Goal: Complete application form

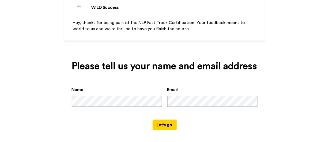
scroll to position [45, 0]
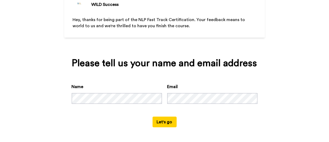
click at [167, 120] on button "Let's go" at bounding box center [164, 122] width 24 height 11
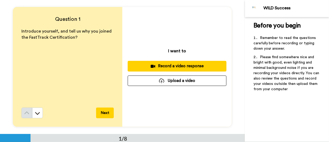
click at [181, 67] on div "Record a video response" at bounding box center [177, 66] width 90 height 6
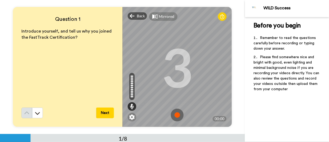
click at [174, 115] on img at bounding box center [177, 115] width 13 height 13
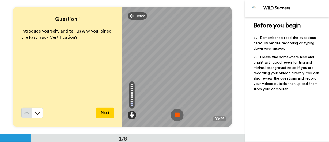
click at [174, 115] on img at bounding box center [177, 115] width 13 height 13
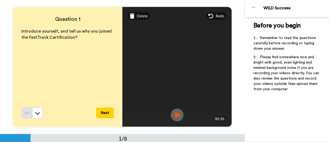
click at [106, 112] on button "Next" at bounding box center [105, 113] width 18 height 11
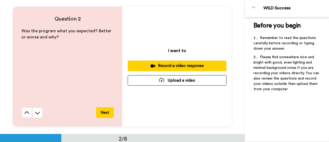
scroll to position [135, 0]
click at [174, 66] on div "Record a video response" at bounding box center [177, 66] width 90 height 6
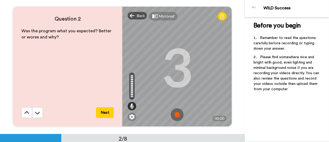
click at [175, 114] on img at bounding box center [177, 115] width 13 height 13
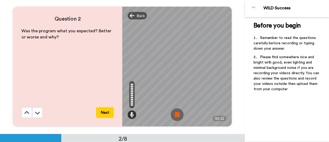
click at [175, 114] on img at bounding box center [177, 115] width 13 height 13
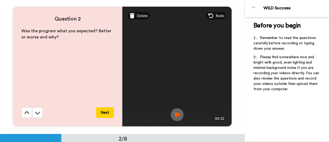
click at [106, 113] on button "Next" at bounding box center [105, 112] width 18 height 11
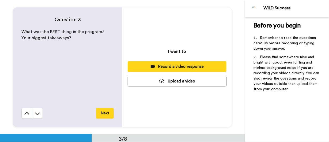
scroll to position [268, 0]
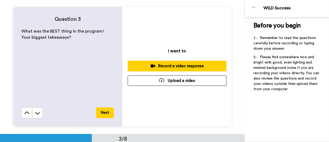
click at [180, 64] on div "Record a video response" at bounding box center [177, 66] width 90 height 6
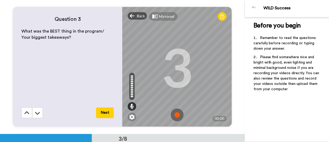
click at [174, 114] on img at bounding box center [177, 115] width 13 height 13
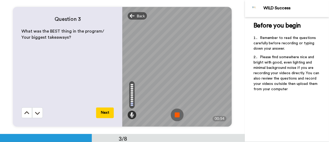
click at [174, 114] on img at bounding box center [177, 115] width 13 height 13
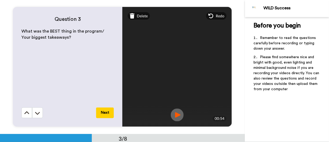
click at [106, 116] on button "Next" at bounding box center [105, 113] width 18 height 11
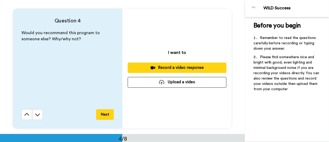
scroll to position [403, 0]
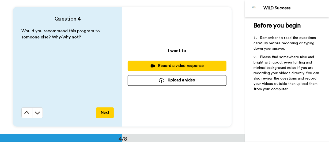
click at [181, 67] on div "Record a video response" at bounding box center [177, 66] width 90 height 6
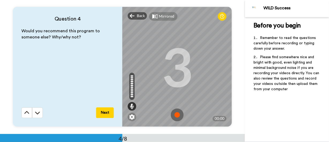
click at [175, 114] on img at bounding box center [177, 115] width 13 height 13
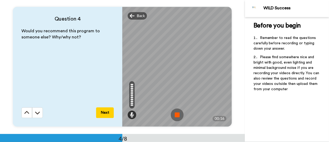
click at [175, 114] on img at bounding box center [177, 115] width 13 height 13
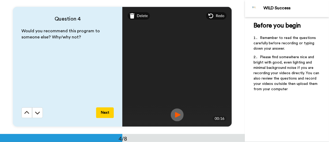
click at [106, 114] on button "Next" at bounding box center [105, 112] width 18 height 11
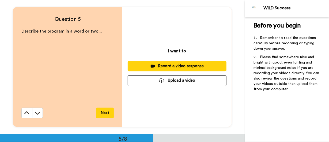
scroll to position [537, 0]
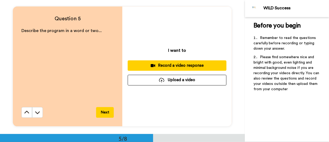
drag, startPoint x: 192, startPoint y: 64, endPoint x: 151, endPoint y: 67, distance: 40.8
click at [151, 67] on icon at bounding box center [153, 65] width 5 height 3
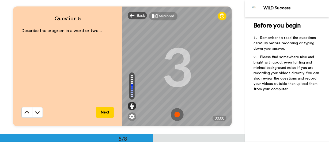
click at [174, 114] on img at bounding box center [177, 114] width 13 height 13
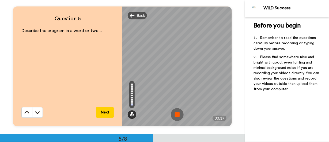
click at [174, 114] on img at bounding box center [177, 114] width 13 height 13
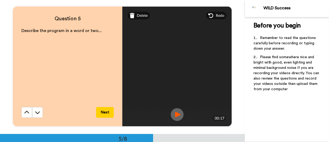
click at [104, 115] on button "Next" at bounding box center [105, 112] width 18 height 11
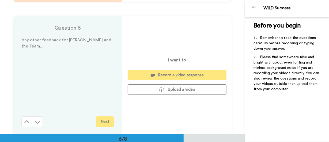
scroll to position [672, 0]
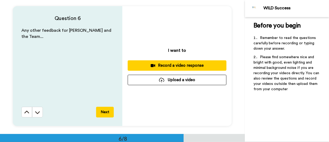
click at [173, 68] on div "Record a video response" at bounding box center [177, 66] width 90 height 6
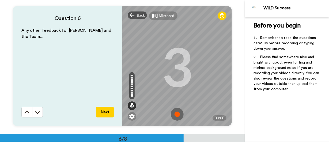
click at [177, 115] on img at bounding box center [177, 114] width 13 height 13
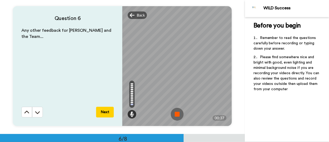
click at [177, 115] on img at bounding box center [177, 114] width 13 height 13
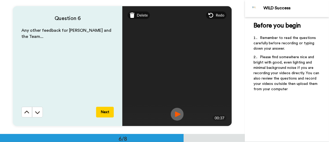
click at [103, 110] on button "Next" at bounding box center [105, 112] width 18 height 11
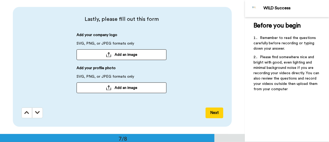
scroll to position [806, 0]
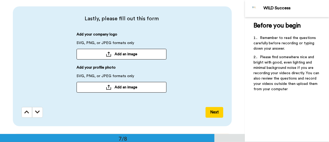
click at [212, 112] on button "Next" at bounding box center [214, 112] width 18 height 11
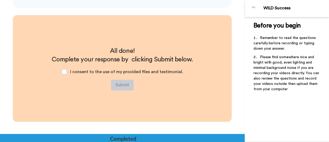
scroll to position [926, 0]
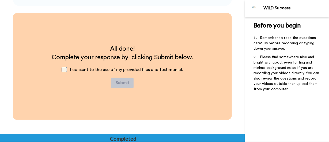
click at [64, 70] on span at bounding box center [64, 69] width 5 height 5
click at [121, 84] on button "Submit" at bounding box center [122, 83] width 22 height 11
